Goal: Task Accomplishment & Management: Use online tool/utility

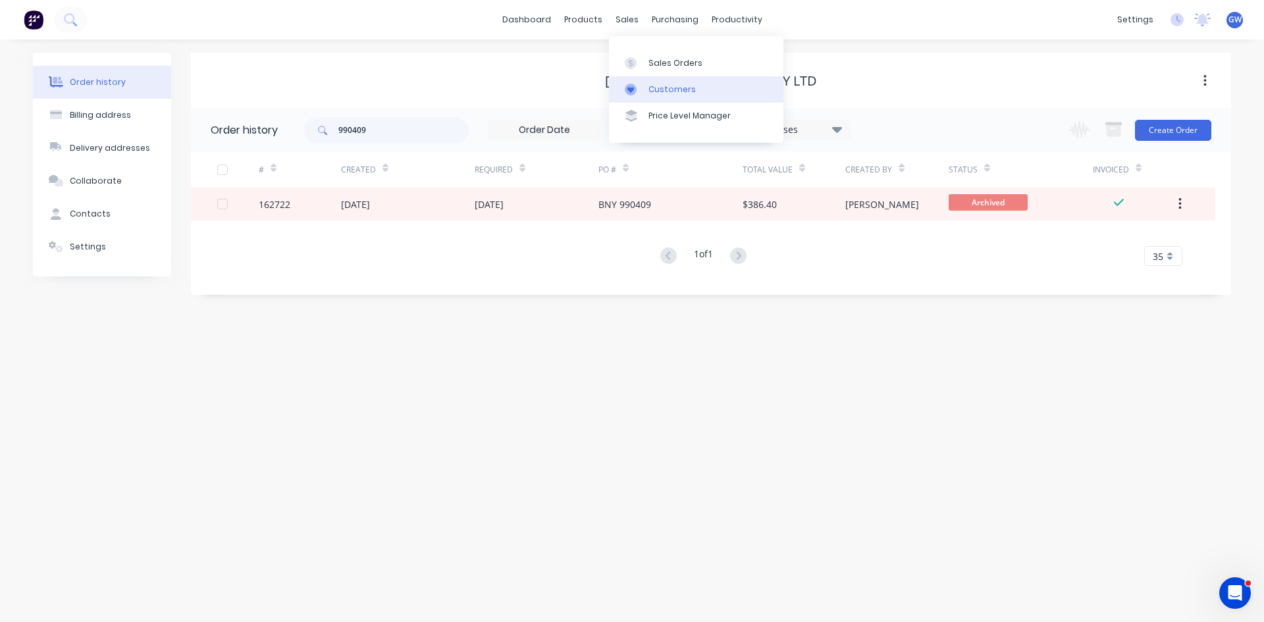
click at [684, 90] on div "Customers" at bounding box center [671, 90] width 47 height 12
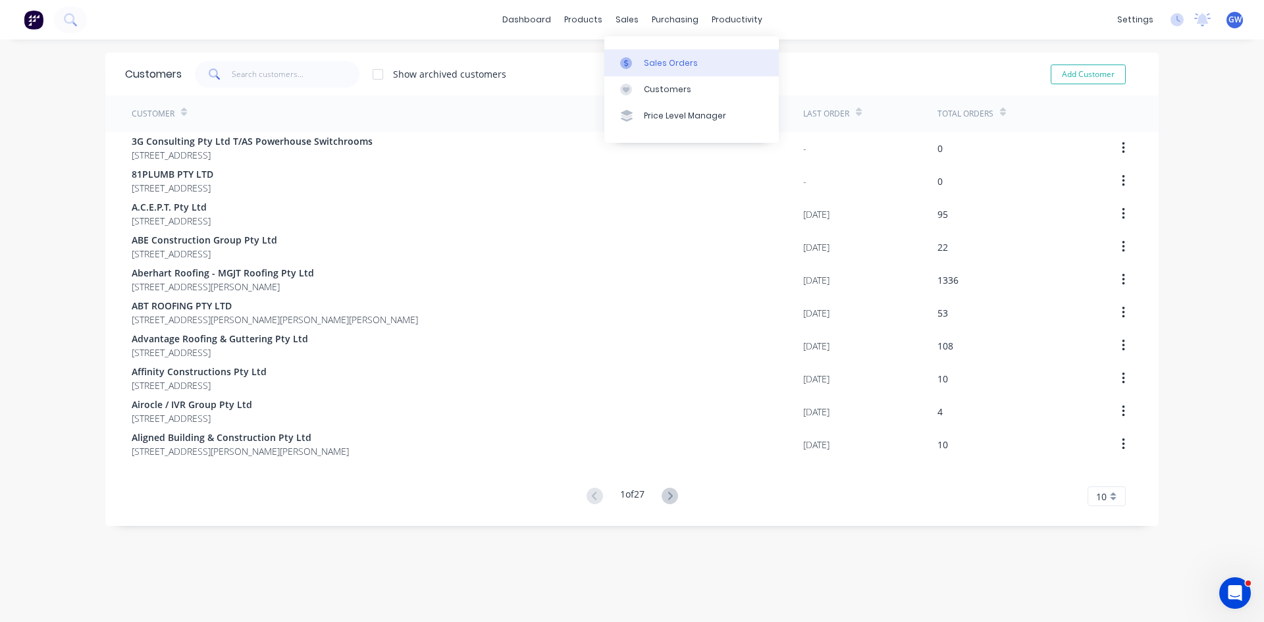
click at [678, 75] on link "Sales Orders" at bounding box center [691, 62] width 174 height 26
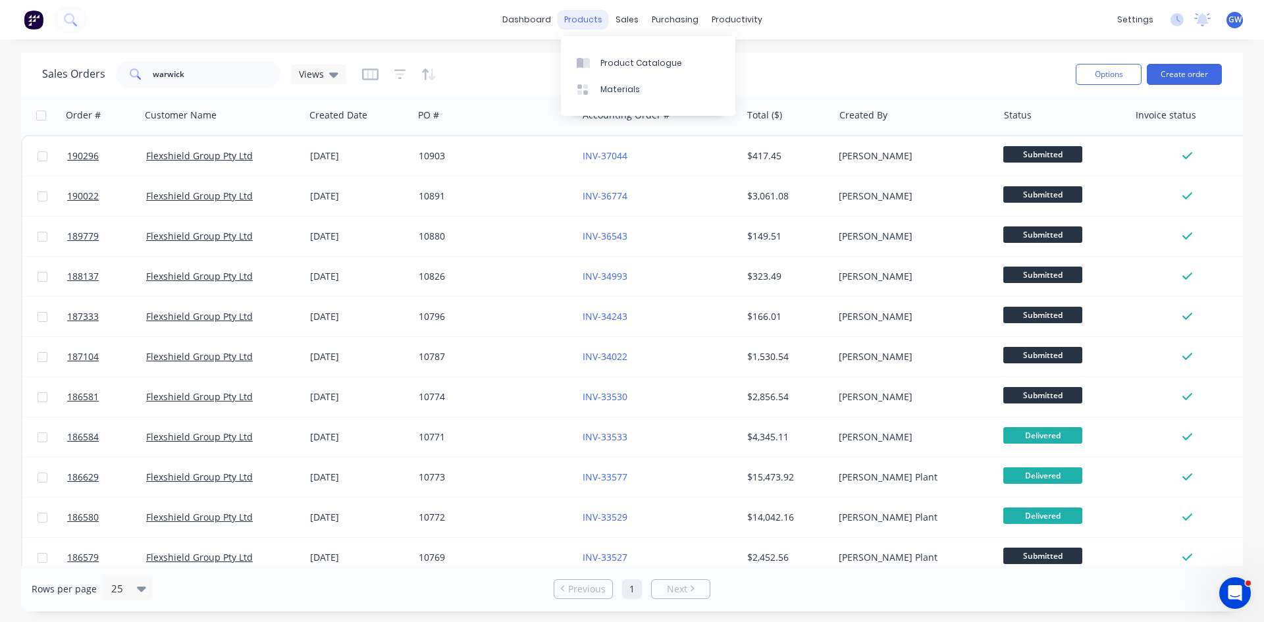
click at [596, 13] on div "products" at bounding box center [582, 20] width 51 height 20
click at [630, 17] on div "sales" at bounding box center [627, 20] width 36 height 20
click at [648, 55] on link "Sales Orders" at bounding box center [696, 62] width 174 height 26
click at [199, 26] on div "dashboard products sales purchasing productivity dashboard products Product Cat…" at bounding box center [632, 19] width 1264 height 39
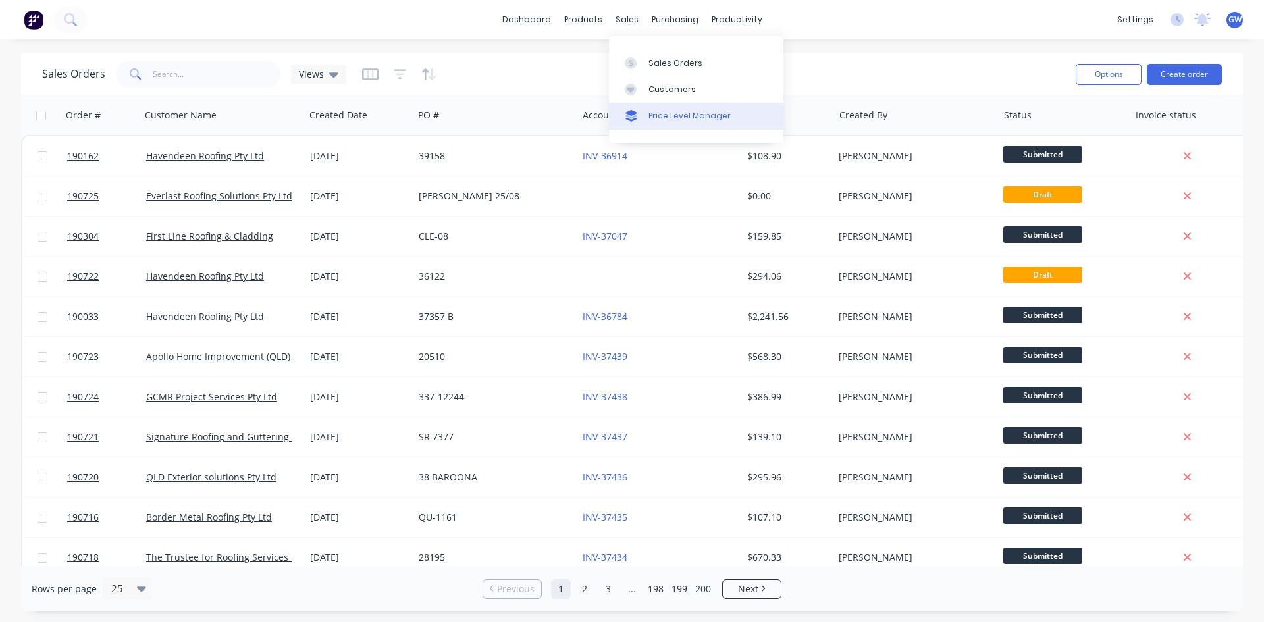
click at [669, 110] on div "Price Level Manager" at bounding box center [689, 116] width 82 height 12
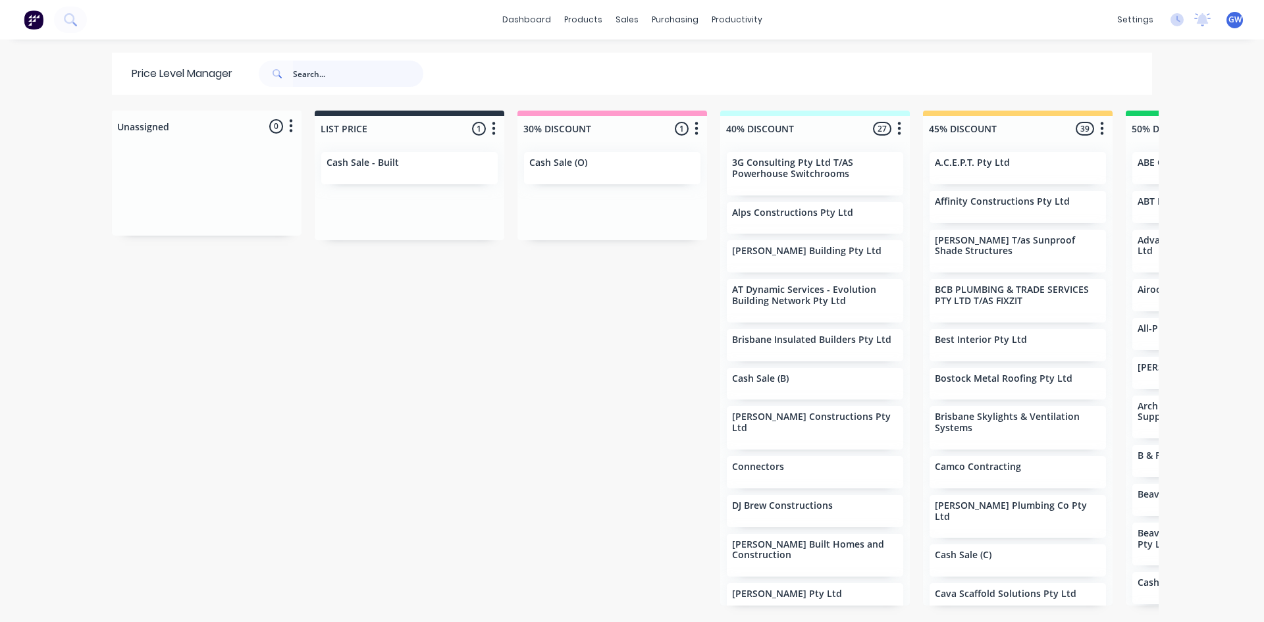
click at [376, 66] on input "text" at bounding box center [358, 74] width 130 height 26
type input "ds roof"
